Goal: Task Accomplishment & Management: Use online tool/utility

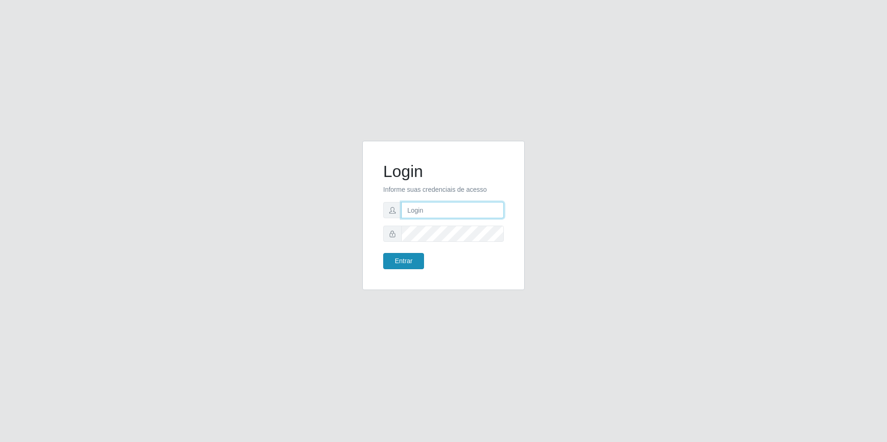
type input "[EMAIL_ADDRESS][DOMAIN_NAME]"
click at [410, 263] on button "Entrar" at bounding box center [403, 261] width 41 height 16
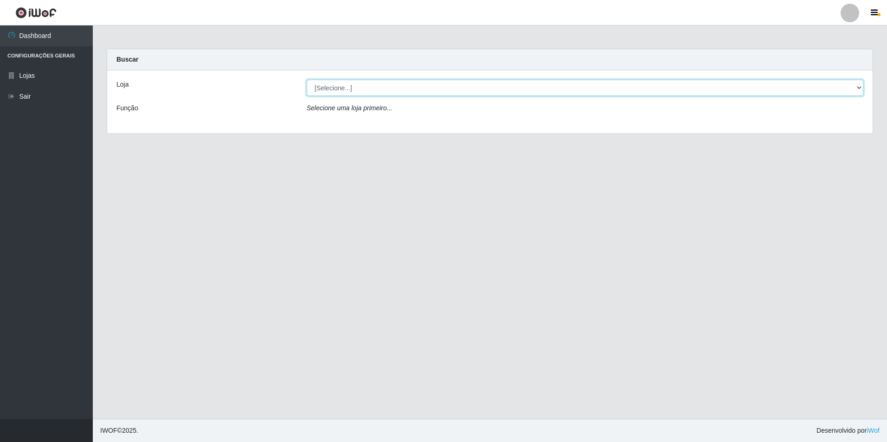
click at [461, 83] on select "[Selecione...] Extrabom - Loja 57 Anchieta" at bounding box center [585, 88] width 557 height 16
select select "470"
click at [307, 80] on select "[Selecione...] Extrabom - Loja 57 Anchieta" at bounding box center [585, 88] width 557 height 16
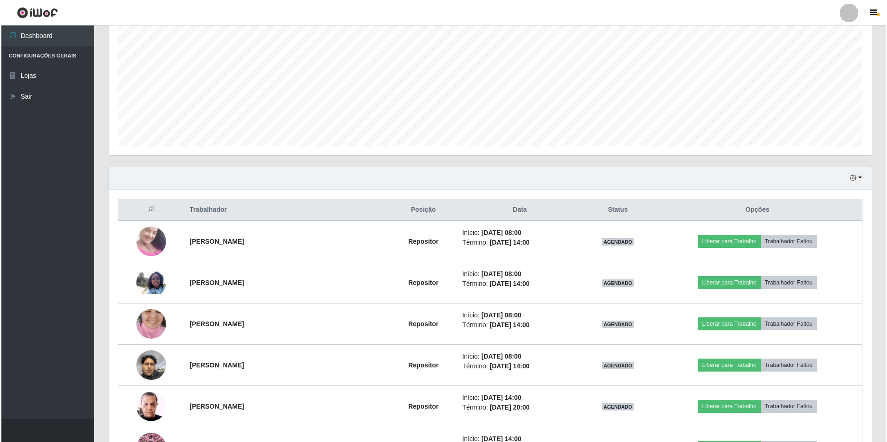
scroll to position [232, 0]
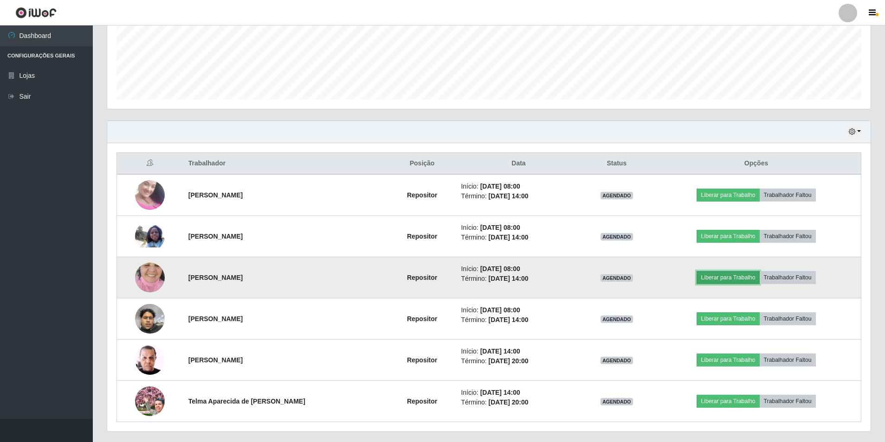
click at [730, 277] on button "Liberar para Trabalho" at bounding box center [727, 277] width 63 height 13
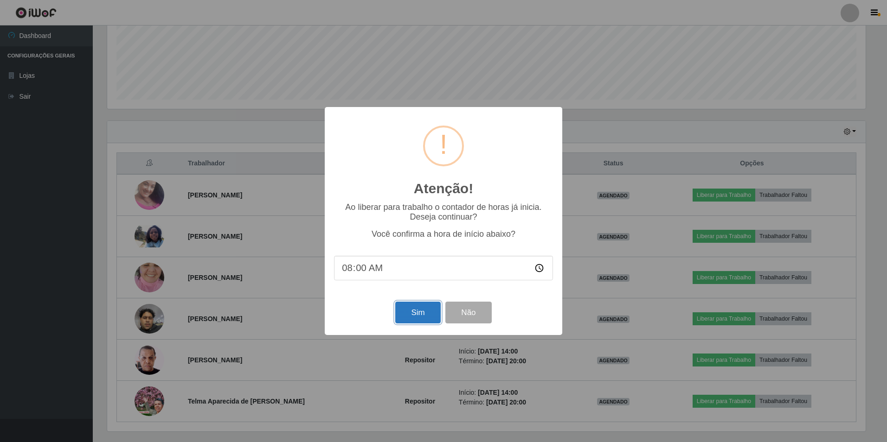
click at [417, 314] on button "Sim" at bounding box center [417, 313] width 45 height 22
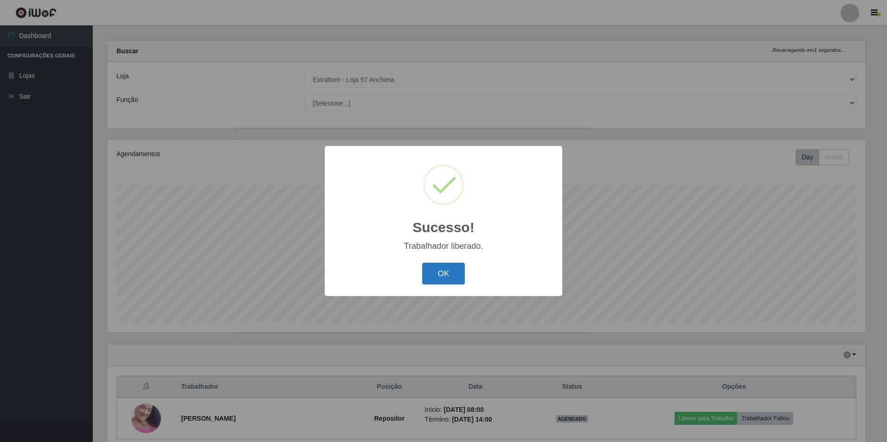
click at [455, 268] on button "OK" at bounding box center [443, 274] width 43 height 22
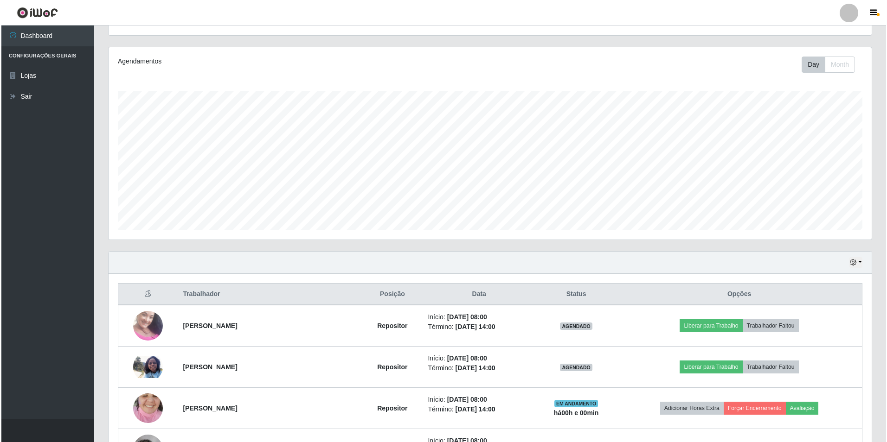
scroll to position [194, 0]
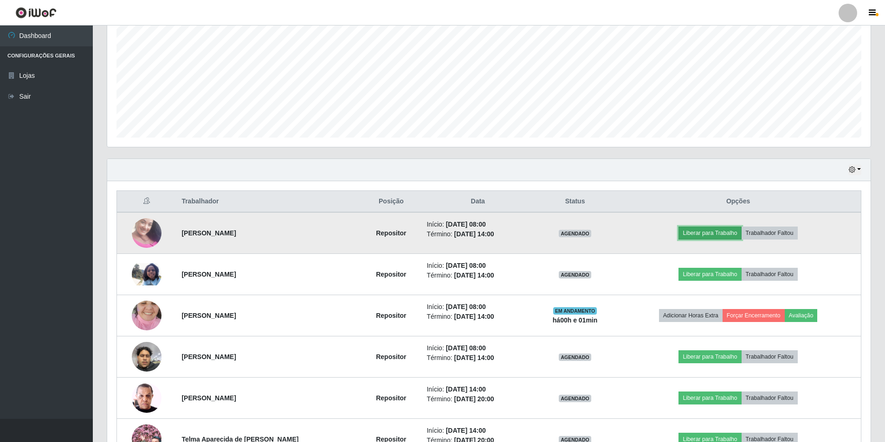
click at [730, 231] on button "Liberar para Trabalho" at bounding box center [709, 233] width 63 height 13
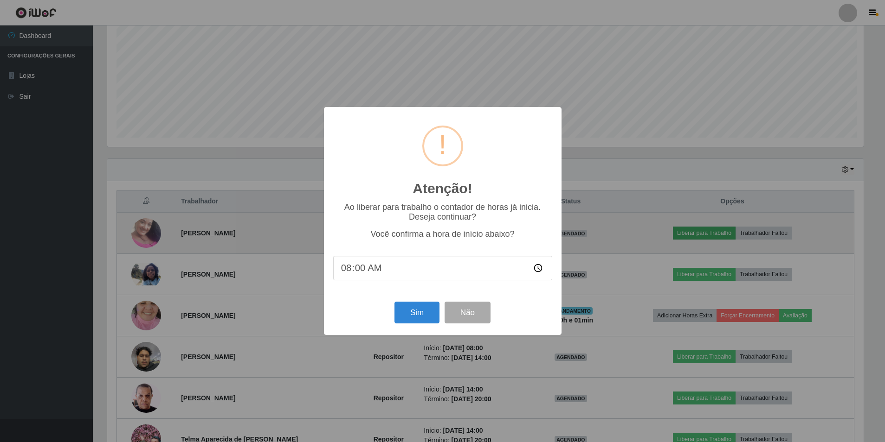
scroll to position [192, 758]
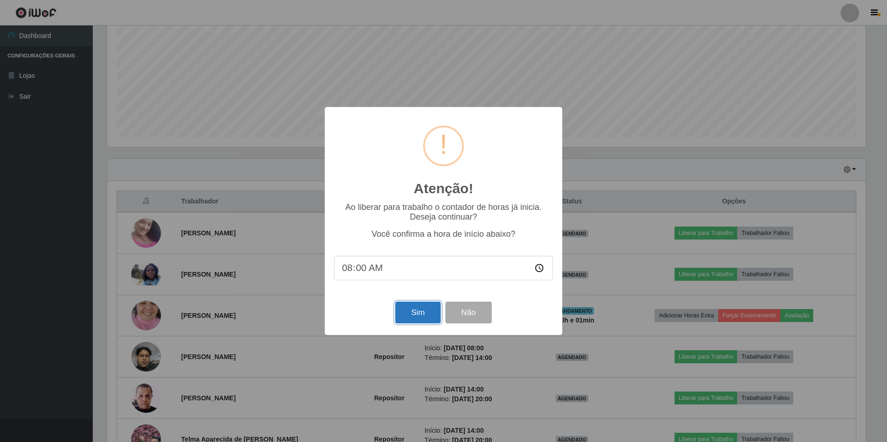
click at [404, 318] on button "Sim" at bounding box center [417, 313] width 45 height 22
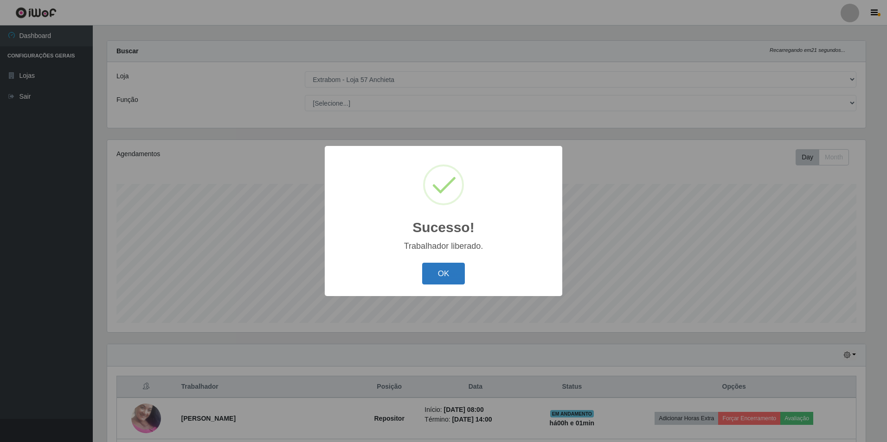
click at [443, 276] on button "OK" at bounding box center [443, 274] width 43 height 22
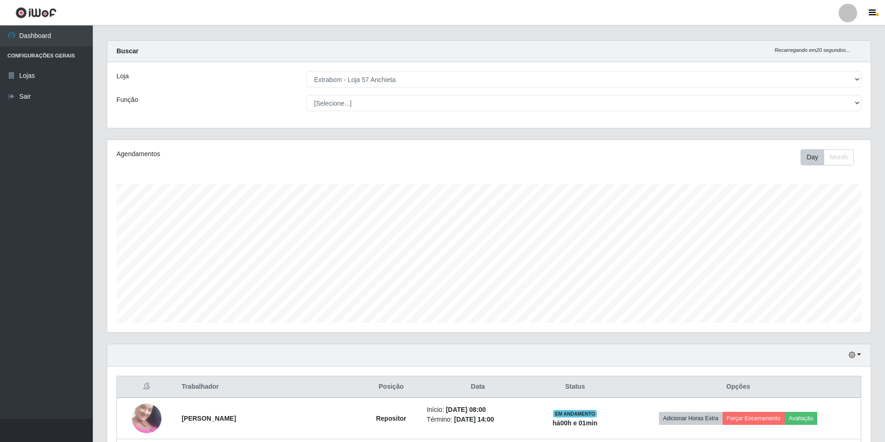
scroll to position [194, 0]
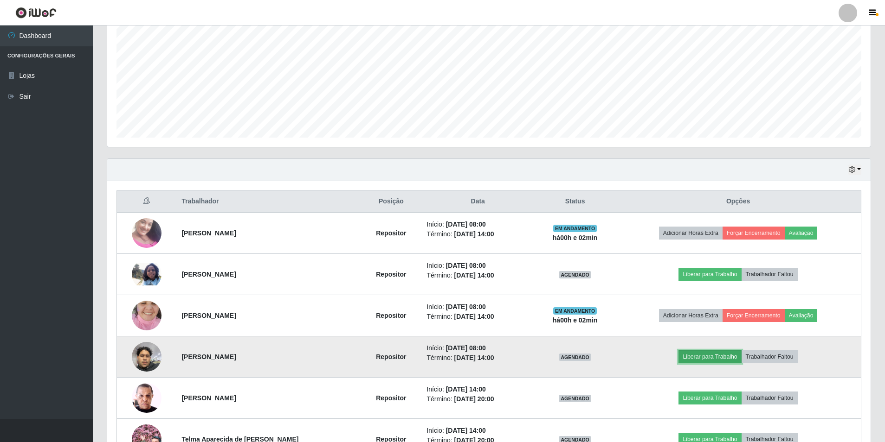
click at [692, 359] on button "Liberar para Trabalho" at bounding box center [709, 357] width 63 height 13
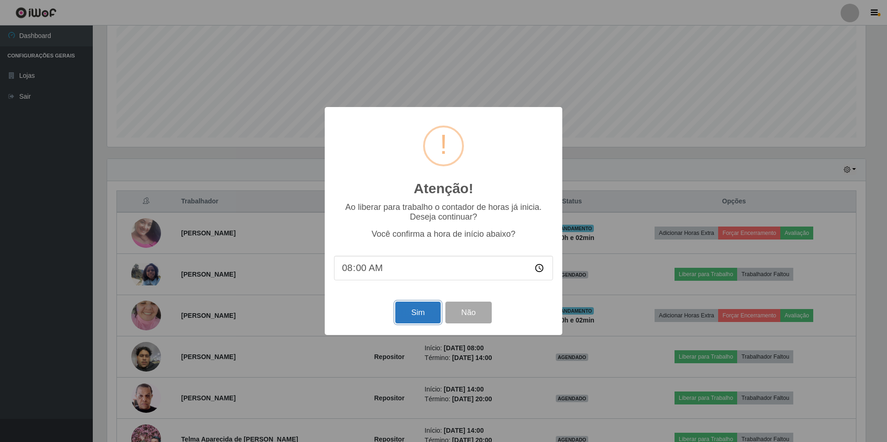
click at [426, 311] on button "Sim" at bounding box center [417, 313] width 45 height 22
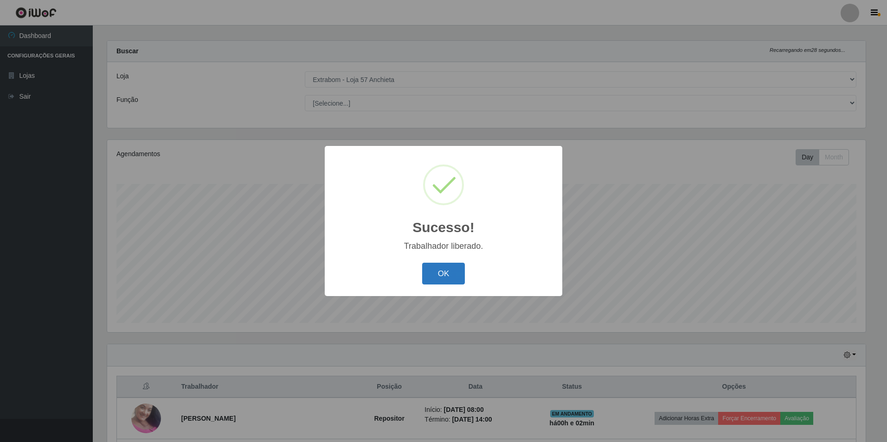
click at [431, 271] on button "OK" at bounding box center [443, 274] width 43 height 22
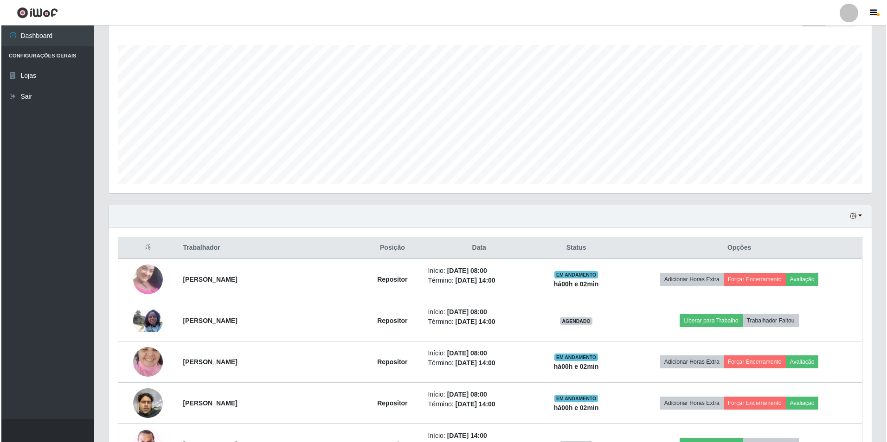
scroll to position [194, 0]
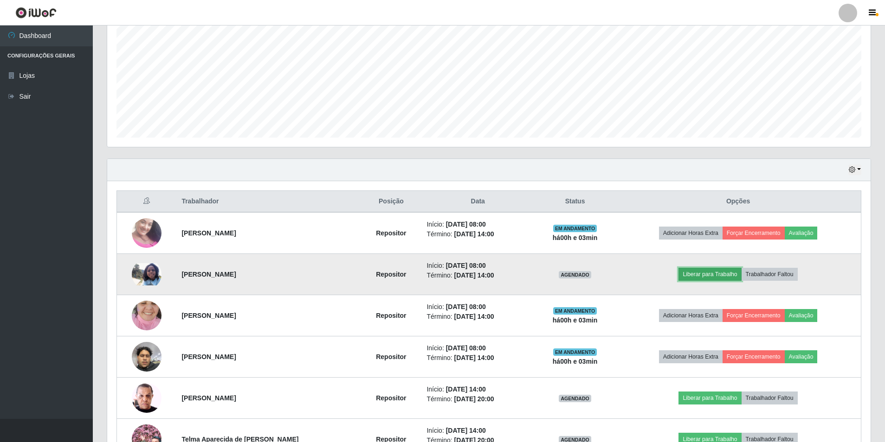
click at [699, 275] on button "Liberar para Trabalho" at bounding box center [709, 274] width 63 height 13
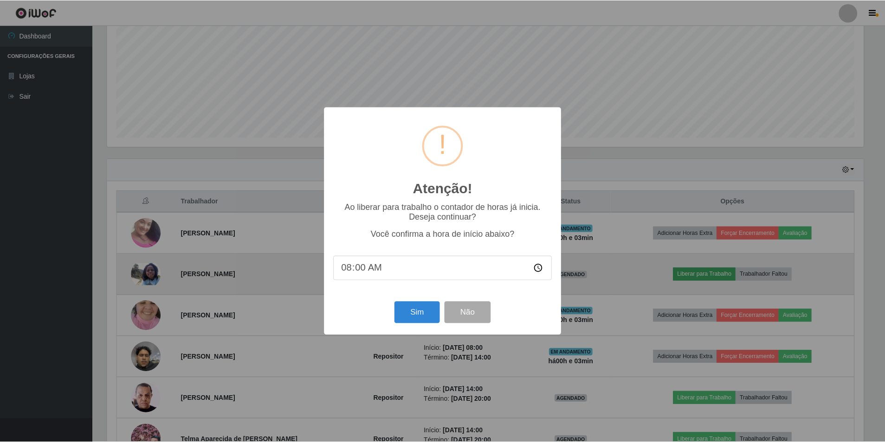
scroll to position [192, 758]
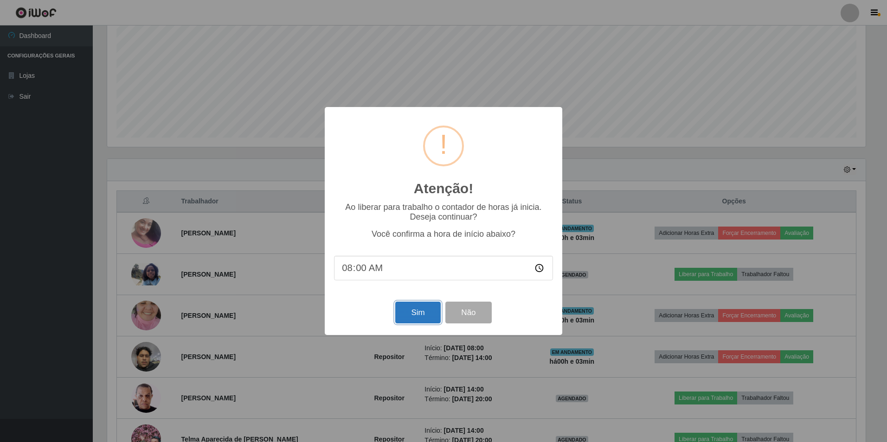
click at [416, 316] on button "Sim" at bounding box center [417, 313] width 45 height 22
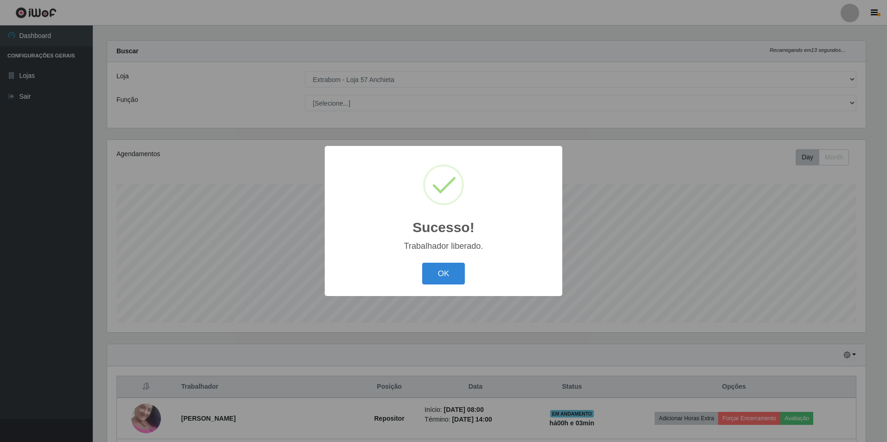
click at [419, 276] on div "OK Cancel" at bounding box center [443, 274] width 219 height 26
click at [425, 277] on button "OK" at bounding box center [443, 274] width 43 height 22
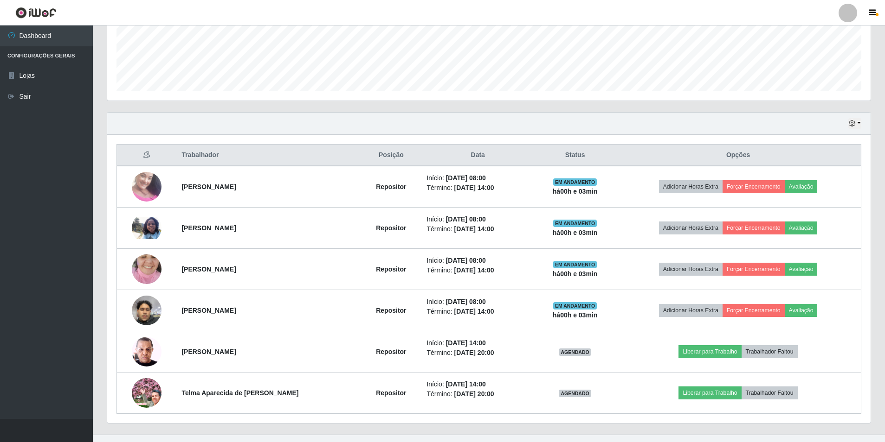
scroll to position [256, 0]
